Goal: Information Seeking & Learning: Learn about a topic

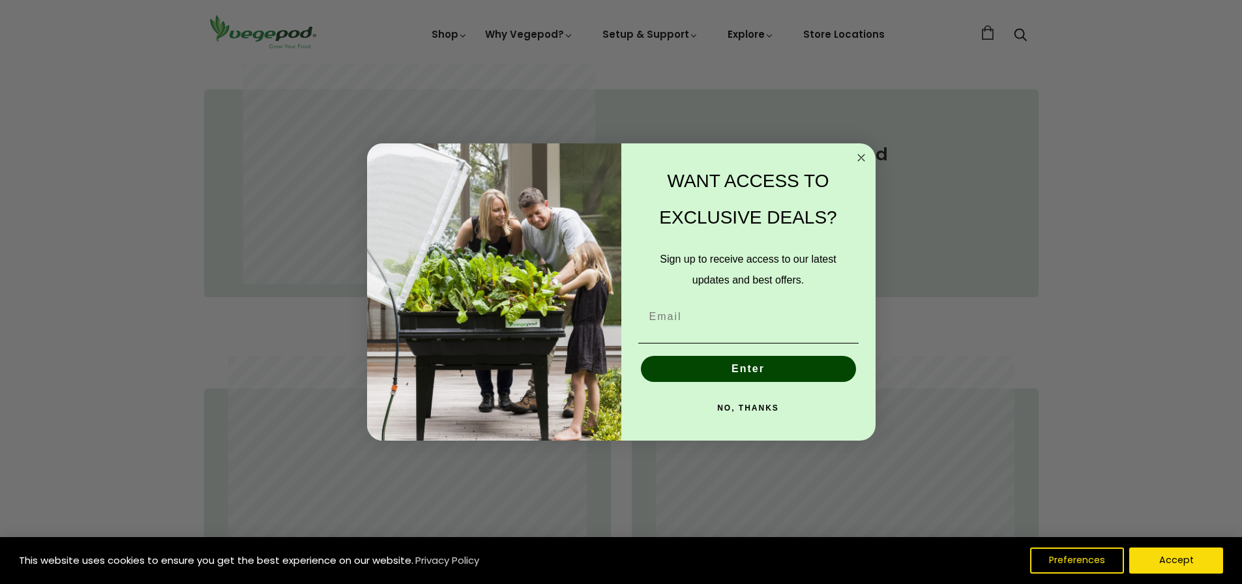
scroll to position [948, 0]
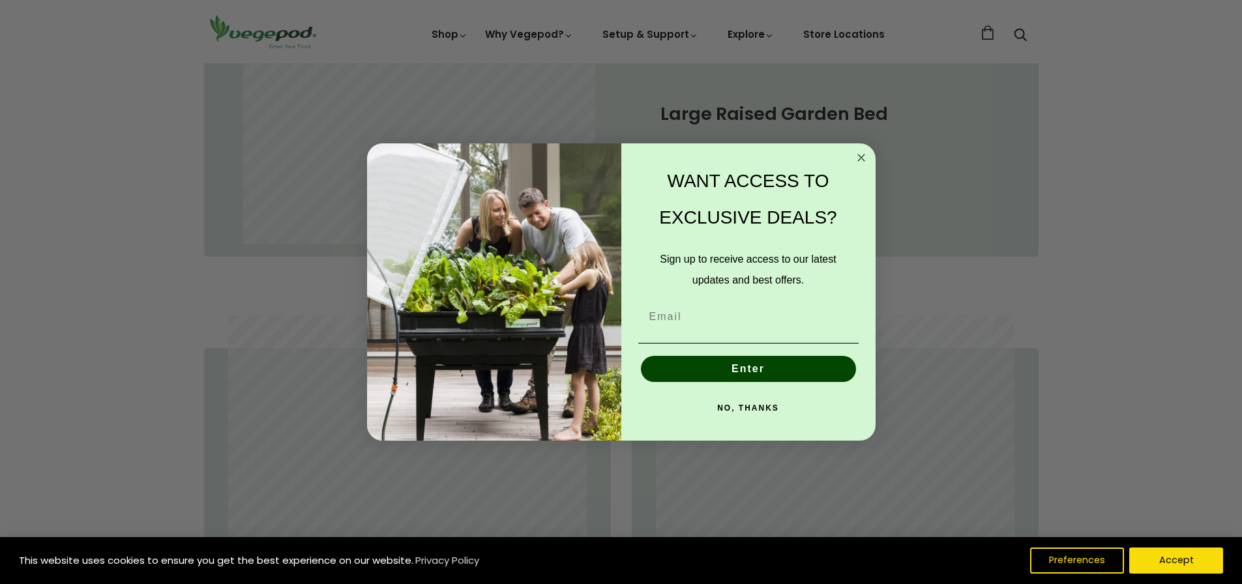
click at [863, 155] on circle "Close dialog" at bounding box center [860, 157] width 15 height 15
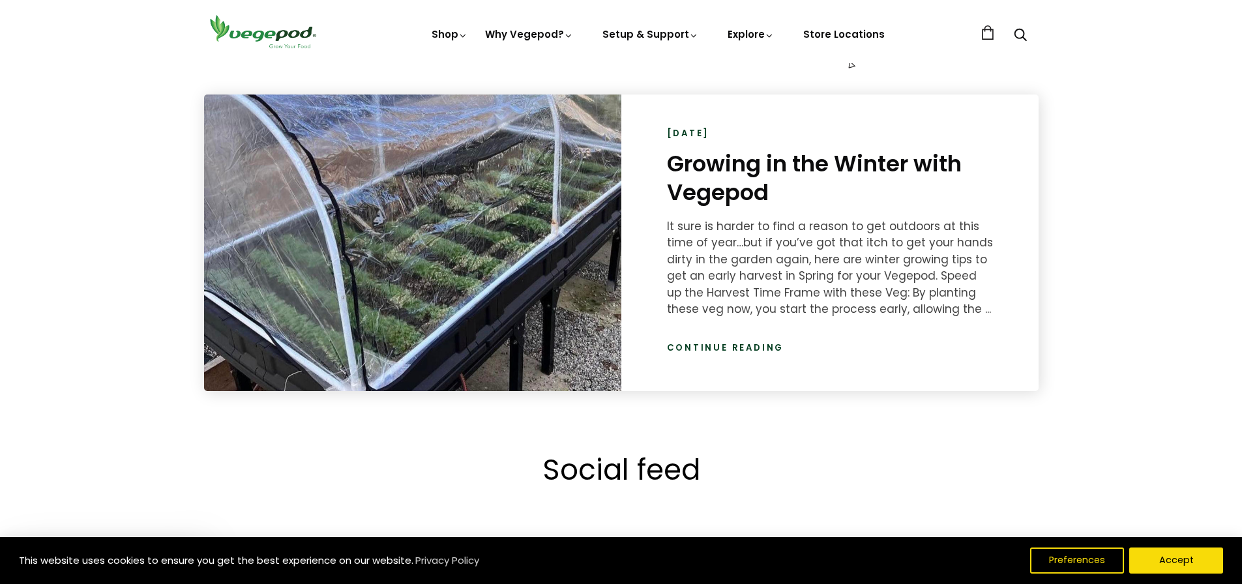
scroll to position [2118, 0]
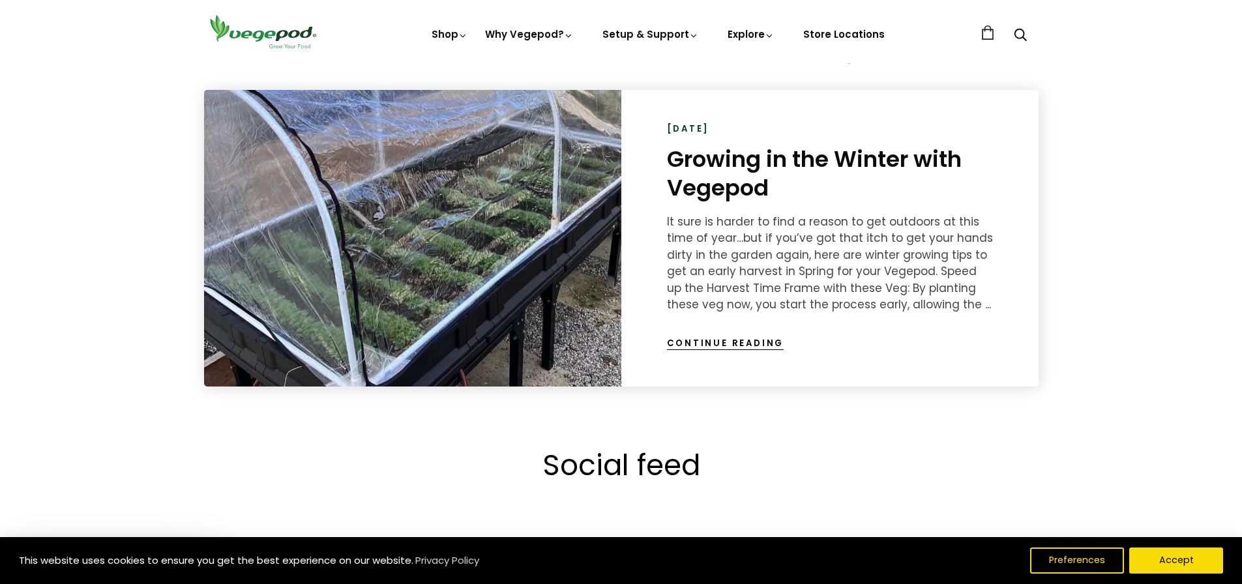
drag, startPoint x: 718, startPoint y: 338, endPoint x: 807, endPoint y: 345, distance: 88.9
click at [718, 338] on link "Continue reading" at bounding box center [725, 343] width 117 height 13
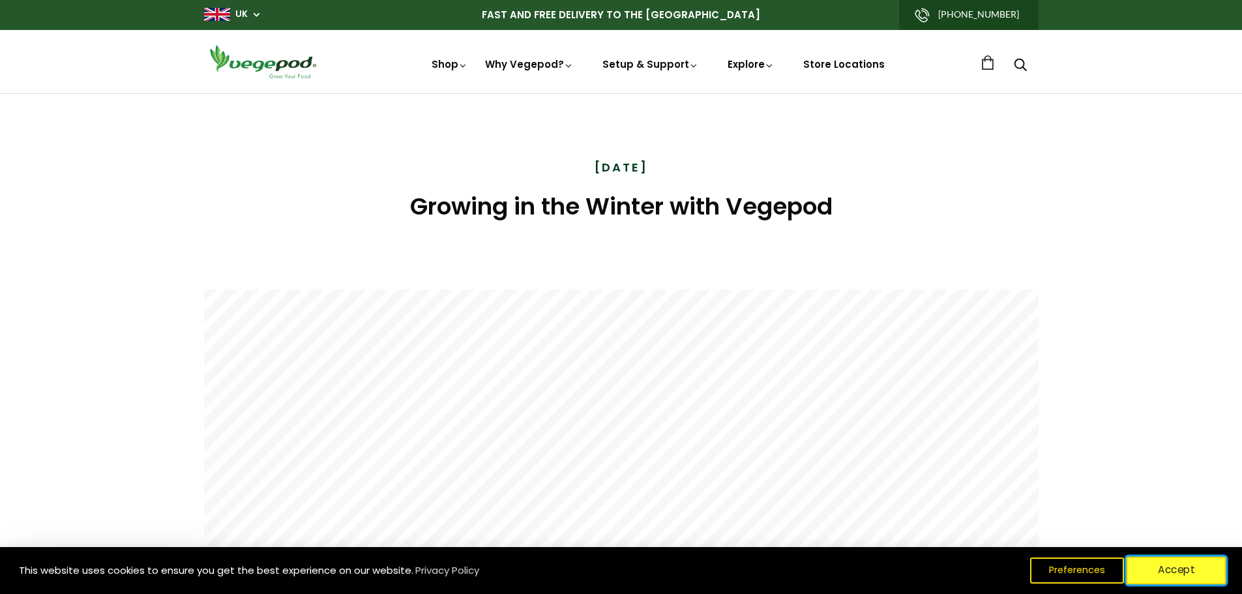
click at [1187, 565] on button "Accept" at bounding box center [1177, 570] width 100 height 27
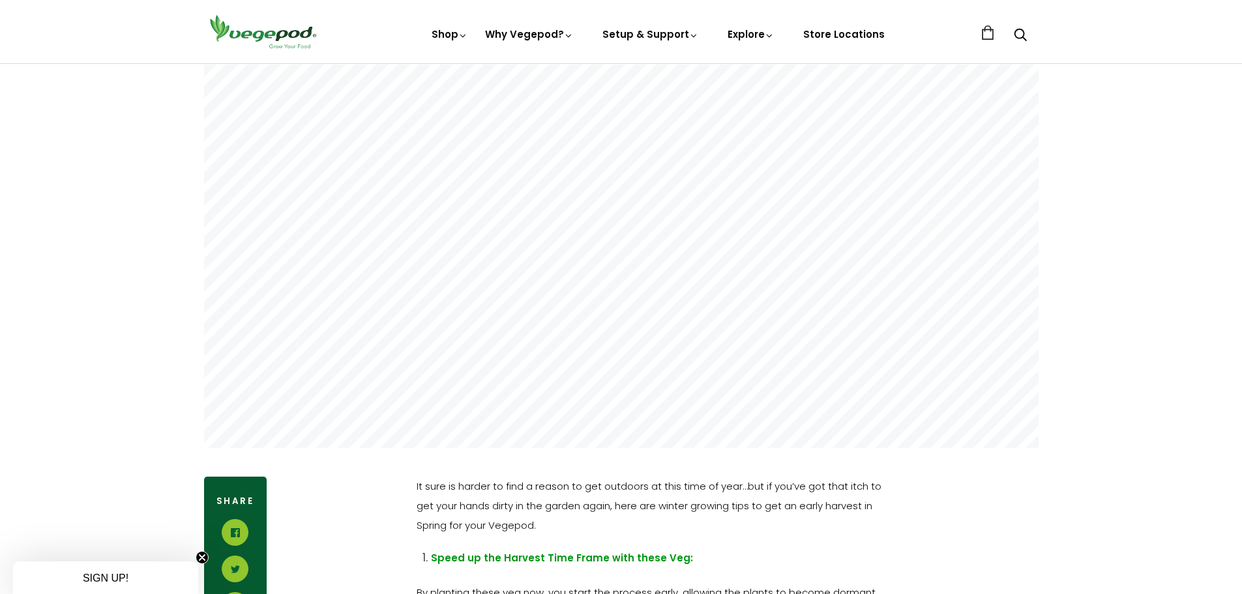
scroll to position [89, 0]
